Goal: Task Accomplishment & Management: Use online tool/utility

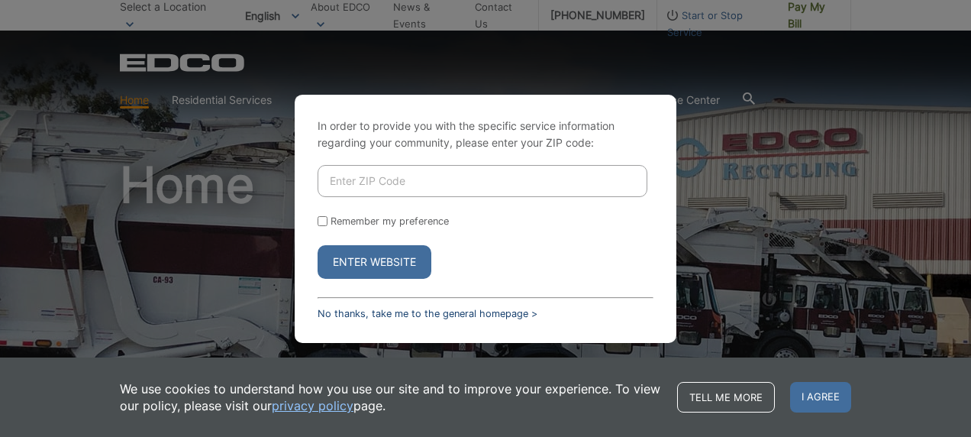
click at [359, 317] on link "No thanks, take me to the general homepage >" at bounding box center [427, 313] width 220 height 11
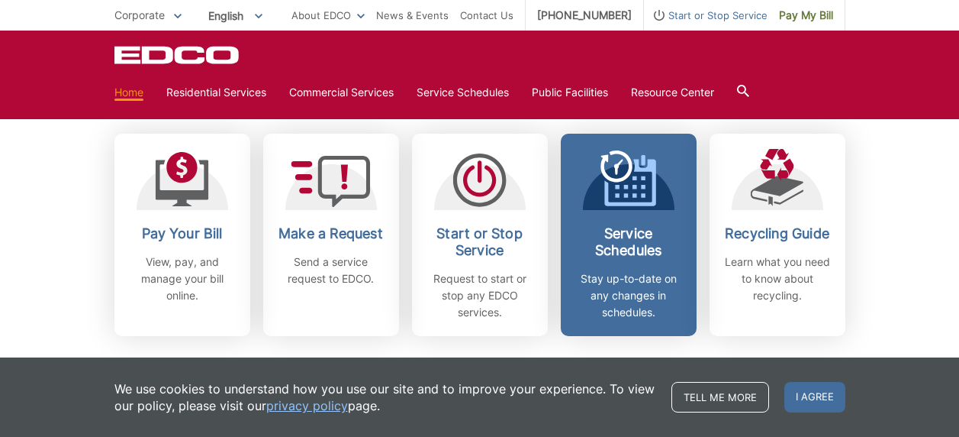
scroll to position [458, 0]
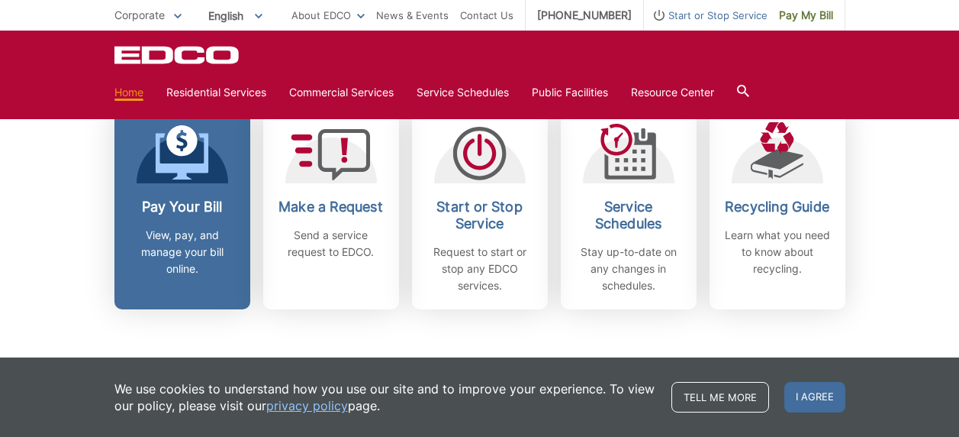
click at [189, 204] on h2 "Pay Your Bill" at bounding box center [182, 206] width 113 height 17
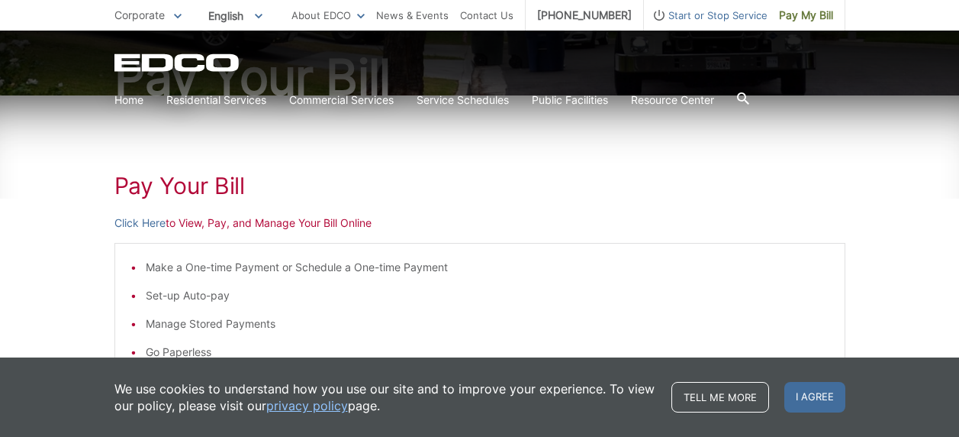
scroll to position [229, 0]
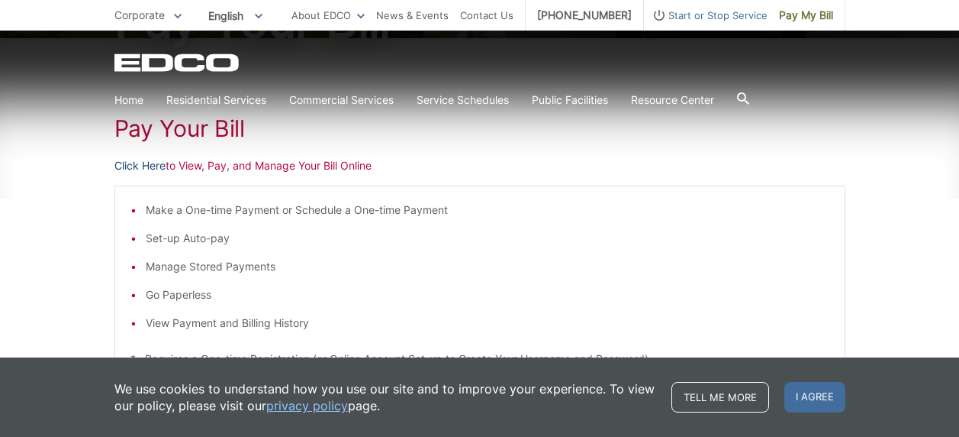
click at [140, 165] on link "Click Here" at bounding box center [139, 165] width 51 height 17
